Goal: Task Accomplishment & Management: Complete application form

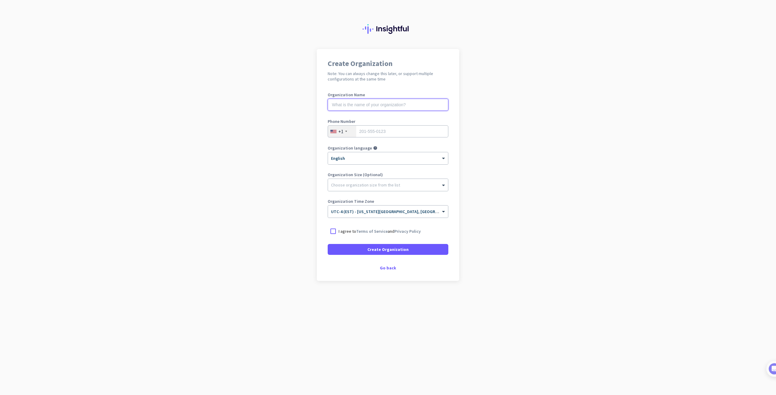
click at [362, 108] on input "text" at bounding box center [388, 105] width 121 height 12
drag, startPoint x: 513, startPoint y: 195, endPoint x: 515, endPoint y: 210, distance: 15.6
drag, startPoint x: 516, startPoint y: 215, endPoint x: 517, endPoint y: 152, distance: 63.0
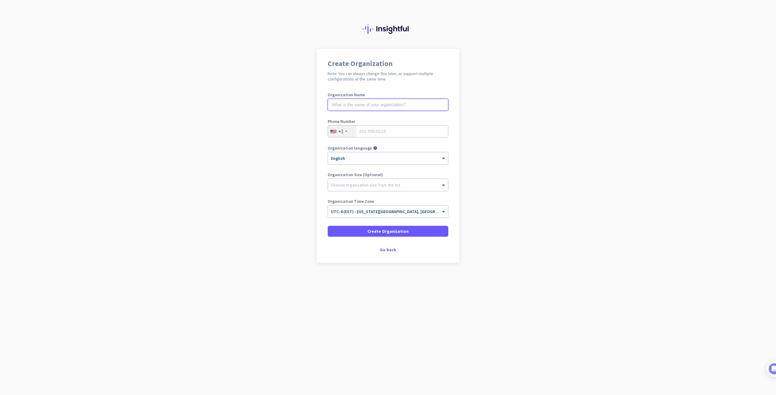
click at [367, 100] on input "text" at bounding box center [388, 105] width 121 height 12
click at [388, 253] on div "Create Organization Note: You can always change this later, or support multiple…" at bounding box center [388, 156] width 142 height 214
click at [388, 249] on div "Go back" at bounding box center [388, 250] width 121 height 4
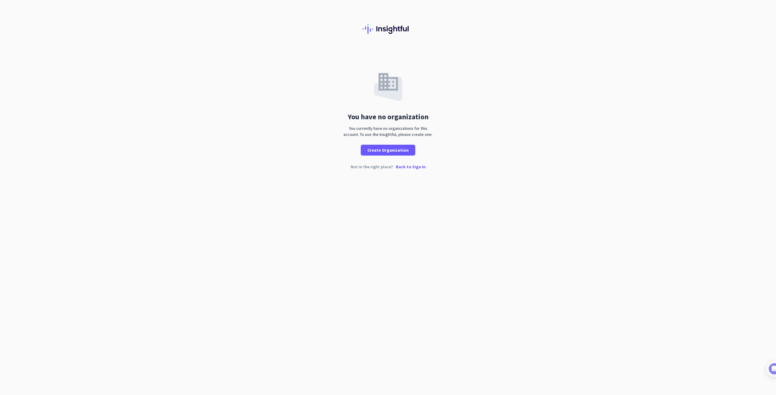
click at [413, 165] on p "Back to Sign In" at bounding box center [411, 167] width 30 height 4
